Goal: Communication & Community: Connect with others

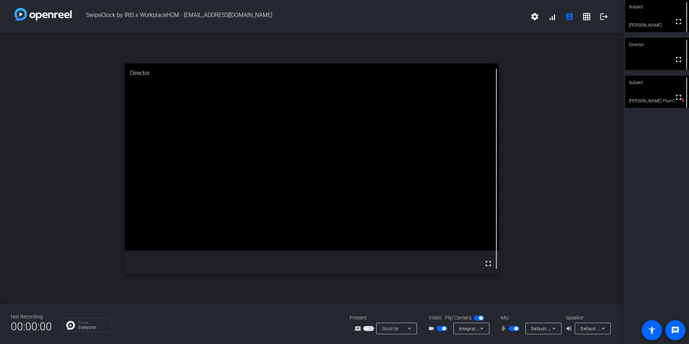
click at [645, 108] on video at bounding box center [658, 92] width 64 height 32
click at [622, 84] on div "open_in_new Director fullscreen" at bounding box center [312, 168] width 624 height 271
click at [192, 251] on video at bounding box center [312, 156] width 374 height 187
click at [186, 251] on video at bounding box center [312, 156] width 374 height 187
click at [191, 251] on video at bounding box center [312, 156] width 374 height 187
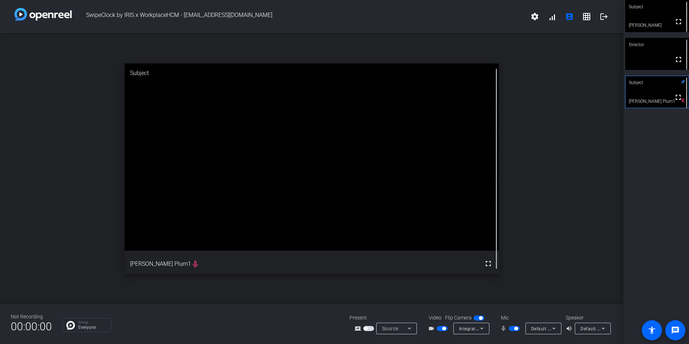
click at [191, 251] on video at bounding box center [312, 156] width 374 height 187
click at [457, 218] on video at bounding box center [312, 156] width 374 height 187
click at [149, 322] on div "Group Everyone" at bounding box center [201, 325] width 276 height 14
click at [224, 251] on video at bounding box center [312, 156] width 374 height 187
click at [223, 251] on video at bounding box center [312, 156] width 374 height 187
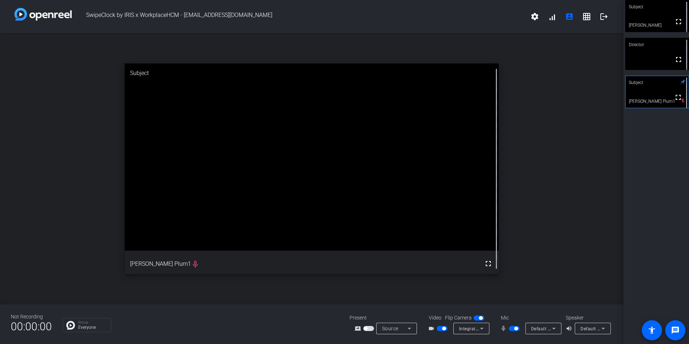
click at [223, 251] on video at bounding box center [312, 156] width 374 height 187
click at [224, 251] on video at bounding box center [312, 156] width 374 height 187
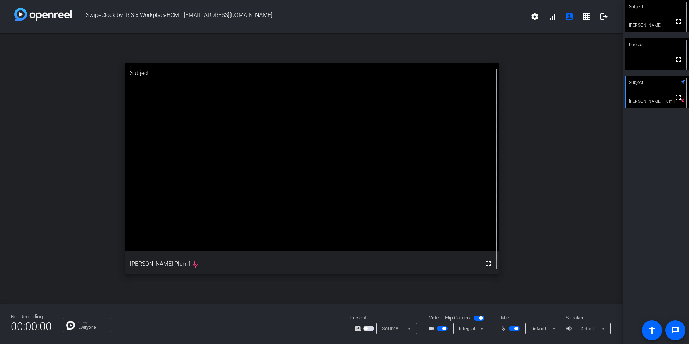
click at [224, 251] on video at bounding box center [312, 156] width 374 height 187
click at [223, 251] on video at bounding box center [312, 156] width 374 height 187
click at [224, 251] on video at bounding box center [312, 156] width 374 height 187
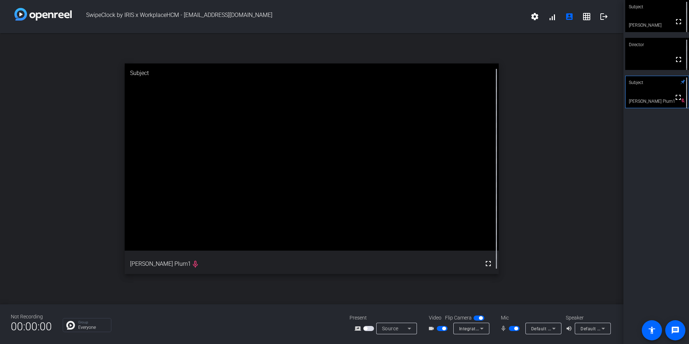
click at [223, 251] on video at bounding box center [312, 156] width 374 height 187
click at [224, 251] on video at bounding box center [312, 156] width 374 height 187
click at [219, 251] on video at bounding box center [312, 156] width 374 height 187
click at [222, 251] on video at bounding box center [312, 156] width 374 height 187
click at [185, 251] on video at bounding box center [312, 156] width 374 height 187
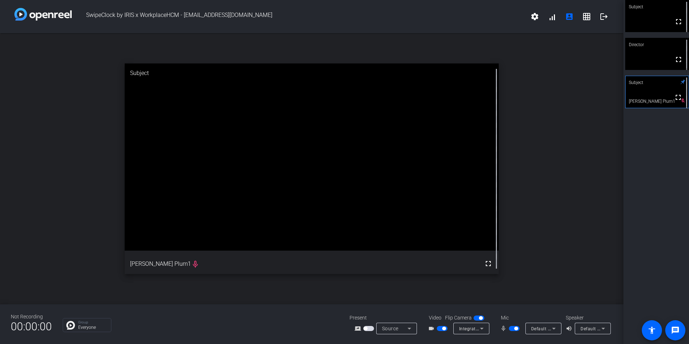
click at [244, 251] on video at bounding box center [312, 156] width 374 height 187
click at [257, 251] on video at bounding box center [312, 156] width 374 height 187
click at [492, 317] on div "Video Flip Camera" at bounding box center [458, 318] width 72 height 8
click at [251, 251] on video at bounding box center [312, 156] width 374 height 187
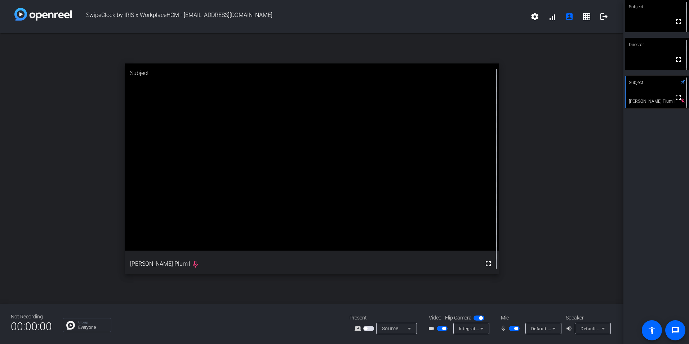
click at [251, 251] on video at bounding box center [312, 156] width 374 height 187
click at [246, 251] on video at bounding box center [312, 156] width 374 height 187
click at [245, 251] on video at bounding box center [312, 156] width 374 height 187
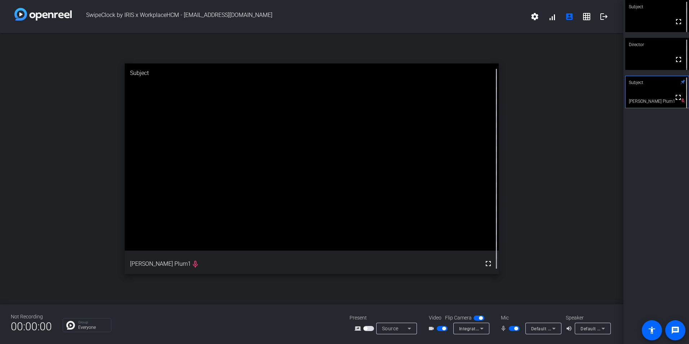
click at [246, 251] on video at bounding box center [312, 156] width 374 height 187
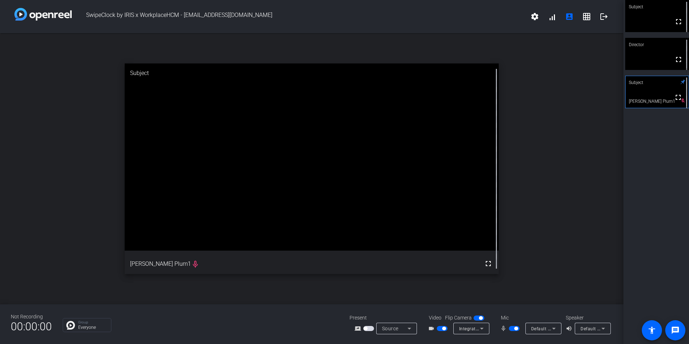
click at [246, 251] on video at bounding box center [312, 156] width 374 height 187
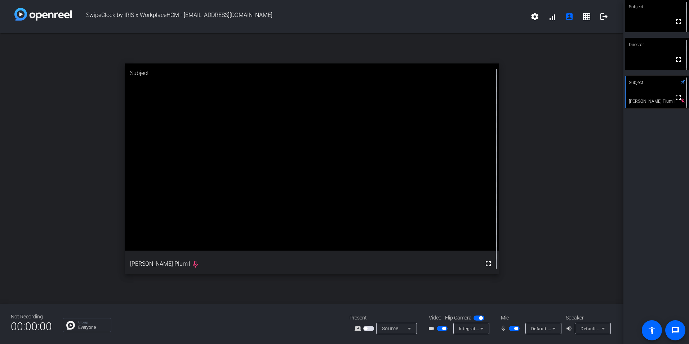
click at [246, 251] on video at bounding box center [312, 156] width 374 height 187
click at [490, 285] on div "open_in_new Subject fullscreen [PERSON_NAME] Plum1 mic_none" at bounding box center [312, 168] width 624 height 271
click at [270, 251] on video at bounding box center [312, 156] width 374 height 187
click at [342, 251] on video at bounding box center [312, 156] width 374 height 187
click at [597, 285] on div "open_in_new Subject fullscreen [PERSON_NAME] Plum1 mic_none" at bounding box center [312, 168] width 624 height 271
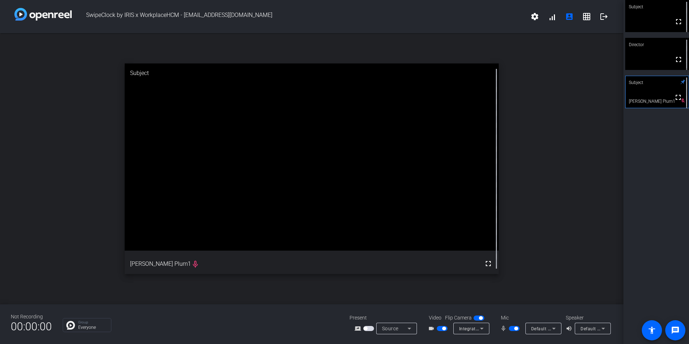
click at [346, 251] on video at bounding box center [312, 156] width 374 height 187
click at [347, 251] on video at bounding box center [312, 156] width 374 height 187
click at [336, 251] on video at bounding box center [312, 156] width 374 height 187
click at [319, 251] on video at bounding box center [312, 156] width 374 height 187
click at [346, 251] on video at bounding box center [312, 156] width 374 height 187
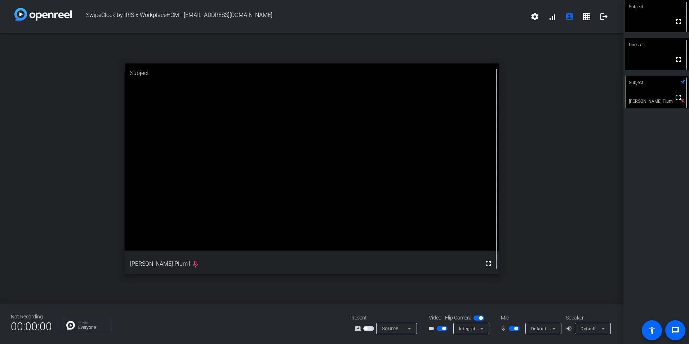
click at [358, 251] on video at bounding box center [312, 156] width 374 height 187
click at [346, 251] on video at bounding box center [312, 156] width 374 height 187
click at [357, 251] on video at bounding box center [312, 156] width 374 height 187
click at [333, 251] on video at bounding box center [312, 156] width 374 height 187
click at [358, 251] on video at bounding box center [312, 156] width 374 height 187
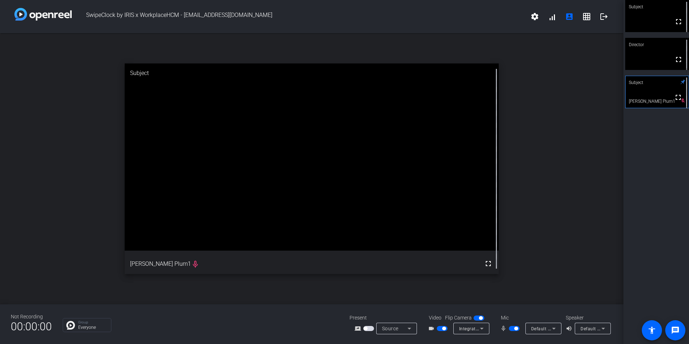
click at [358, 251] on video at bounding box center [312, 156] width 374 height 187
click at [357, 251] on video at bounding box center [312, 156] width 374 height 187
click at [358, 251] on video at bounding box center [312, 156] width 374 height 187
click at [357, 251] on video at bounding box center [312, 156] width 374 height 187
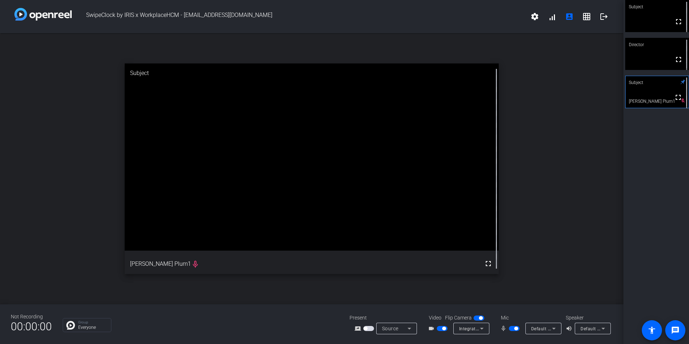
click at [358, 251] on video at bounding box center [312, 156] width 374 height 187
click at [271, 297] on div "open_in_new Subject fullscreen [PERSON_NAME] Plum1 mic_none" at bounding box center [312, 168] width 624 height 271
click at [474, 282] on div "open_in_new Subject fullscreen [PERSON_NAME] Plum1 mic_none" at bounding box center [312, 168] width 624 height 271
click at [254, 251] on video at bounding box center [312, 156] width 374 height 187
click at [255, 303] on div "open_in_new Subject fullscreen [PERSON_NAME] Plum1 mic_none" at bounding box center [312, 168] width 624 height 271
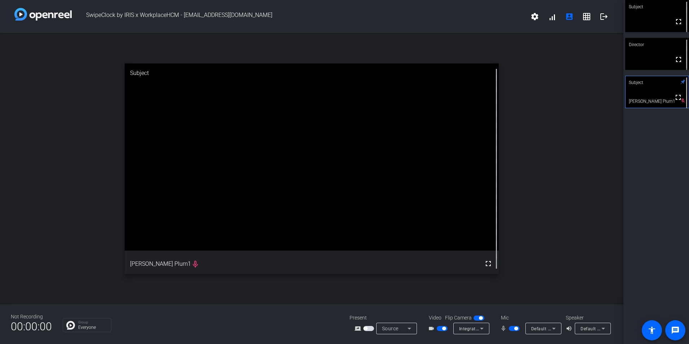
click at [252, 251] on video at bounding box center [312, 156] width 374 height 187
click at [327, 250] on video at bounding box center [312, 156] width 374 height 187
